Goal: Transaction & Acquisition: Purchase product/service

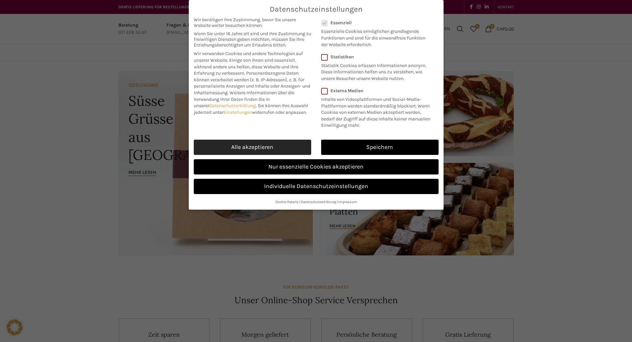
click at [275, 153] on link "Alle akzeptieren" at bounding box center [253, 147] width 118 height 15
checkbox input "true"
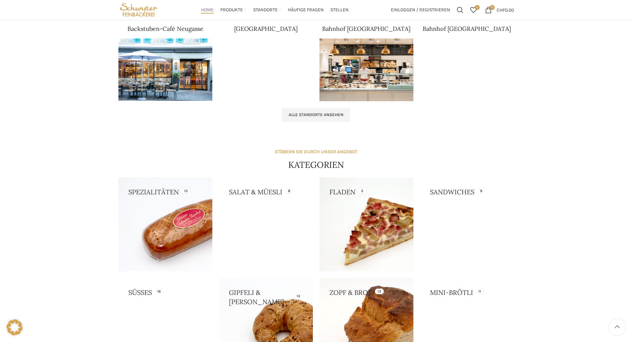
scroll to position [432, 0]
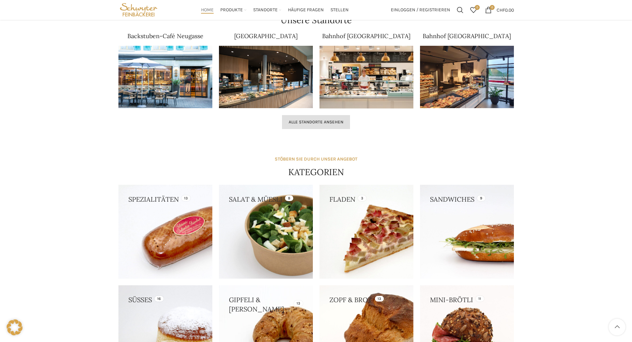
click at [311, 116] on link "Alle Standorte ansehen" at bounding box center [316, 122] width 68 height 14
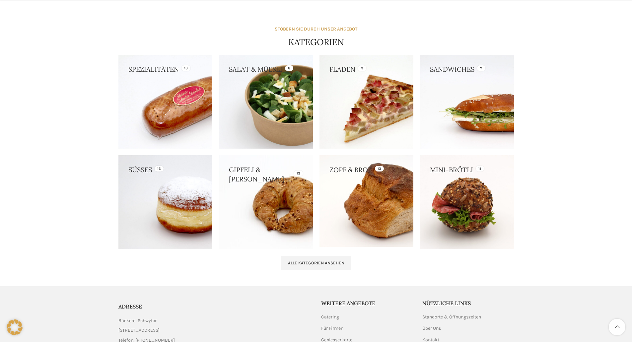
scroll to position [564, 0]
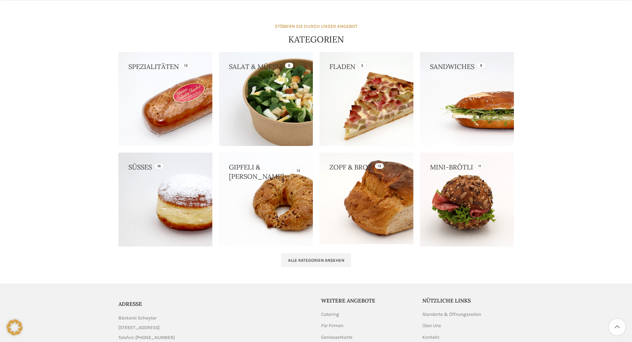
click at [276, 123] on link at bounding box center [266, 99] width 94 height 94
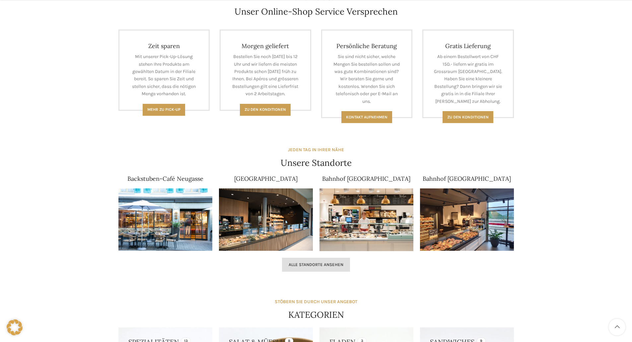
scroll to position [299, 0]
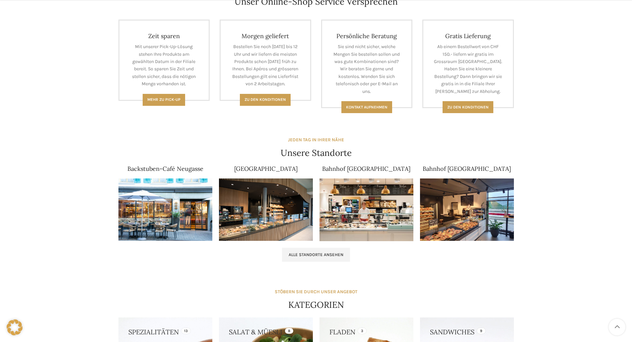
click at [243, 211] on img at bounding box center [266, 210] width 94 height 63
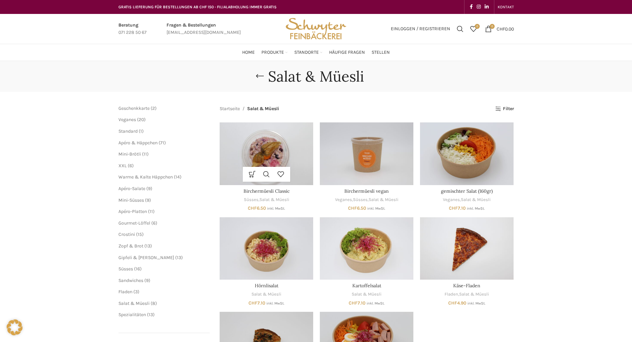
click at [280, 161] on img "Birchermüesli Classic" at bounding box center [267, 153] width 94 height 62
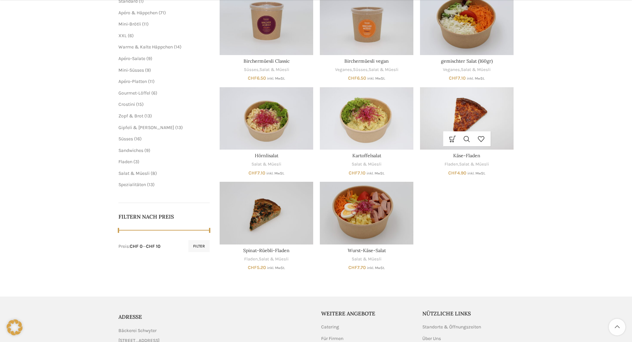
scroll to position [133, 0]
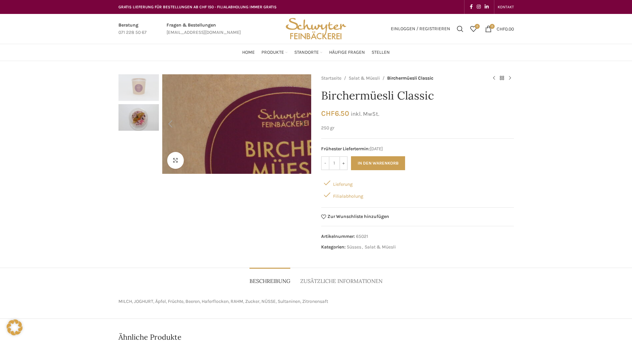
click at [226, 117] on img "1 / 2" at bounding box center [288, 159] width 850 height 567
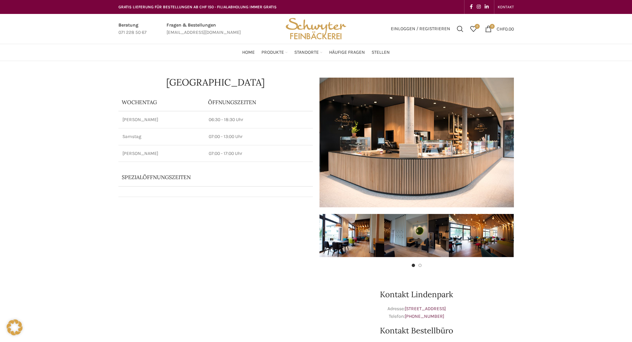
click at [417, 144] on img at bounding box center [417, 143] width 195 height 130
